Goal: Obtain resource: Download file/media

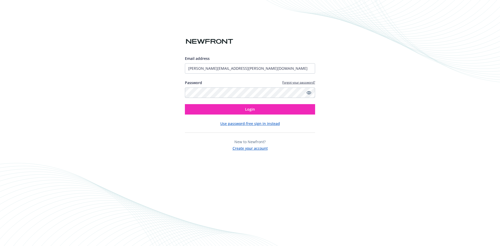
click at [185, 104] on button "Login" at bounding box center [250, 109] width 130 height 10
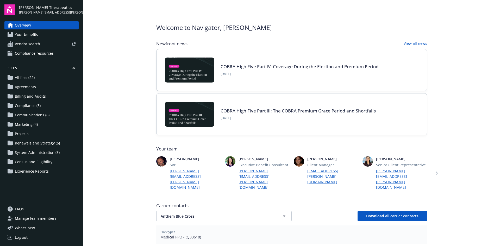
click at [32, 76] on span "All files (22)" at bounding box center [25, 77] width 20 height 8
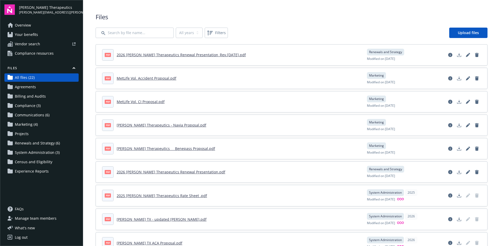
click at [161, 55] on link "2026 Vera Therapeutics Renewal Presentation_Rev.9.10.25.pdf" at bounding box center [181, 54] width 129 height 5
